Goal: Find specific page/section: Find specific page/section

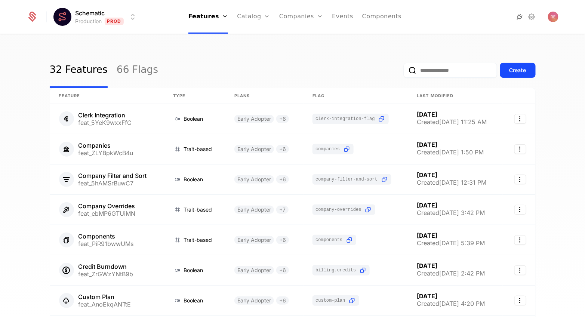
click at [520, 16] on icon at bounding box center [519, 16] width 9 height 9
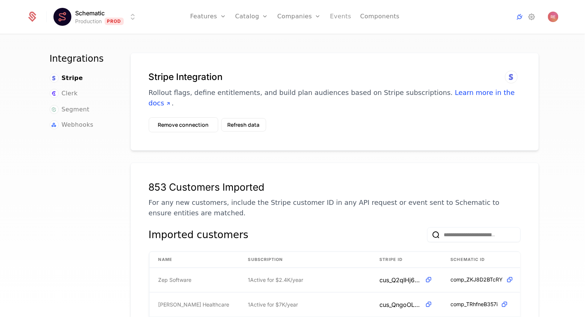
click at [342, 25] on link "Events" at bounding box center [340, 17] width 21 height 34
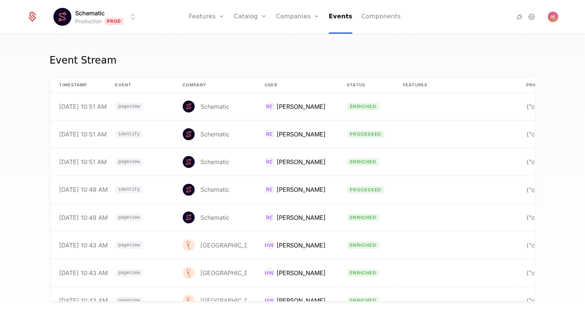
click at [86, 19] on html "Schematic Production Prod Features Features Flags Catalog Plans Add Ons Credits…" at bounding box center [292, 158] width 585 height 317
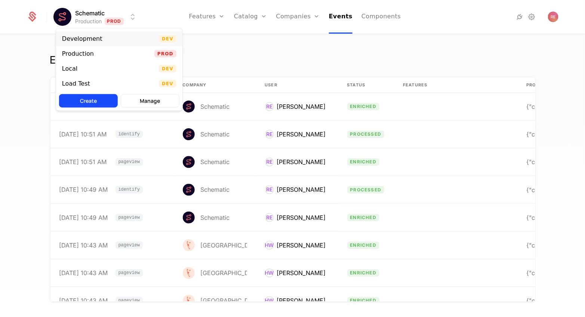
click at [85, 38] on div "Development" at bounding box center [82, 39] width 40 height 6
